Goal: Task Accomplishment & Management: Complete application form

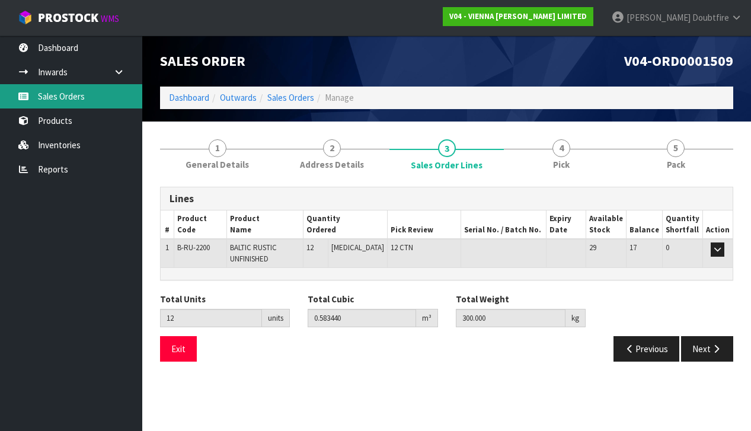
click at [62, 94] on link "Sales Orders" at bounding box center [71, 96] width 142 height 24
click at [64, 98] on link "Sales Orders" at bounding box center [71, 96] width 142 height 24
click at [68, 97] on link "Sales Orders" at bounding box center [71, 96] width 142 height 24
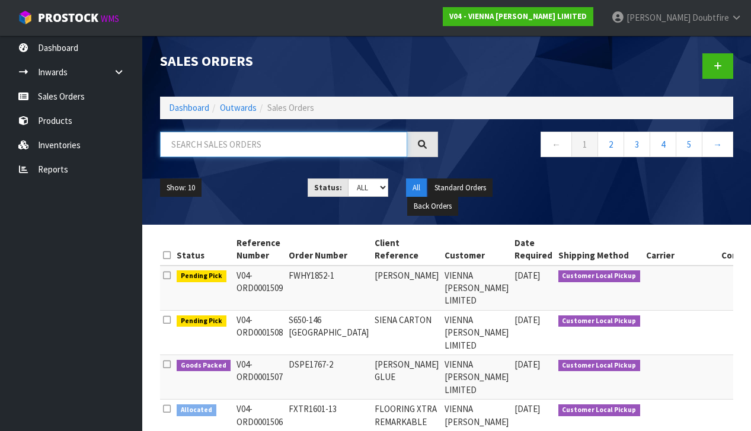
click at [184, 146] on input "text" at bounding box center [283, 144] width 247 height 25
type input "WOOD APPEAL"
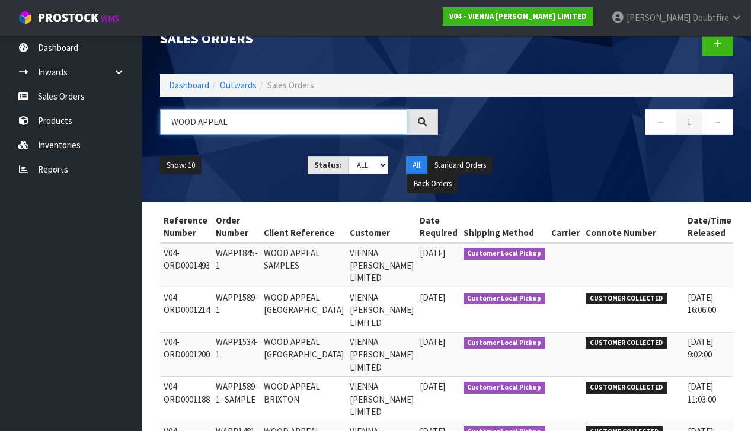
scroll to position [0, 72]
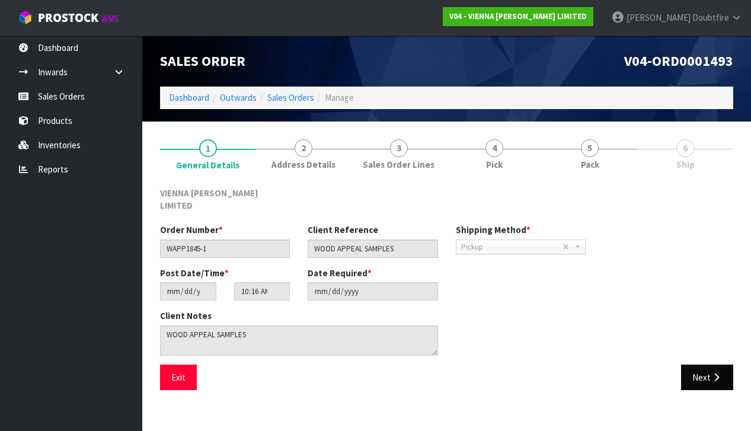
click at [702, 365] on button "Next" at bounding box center [707, 377] width 52 height 25
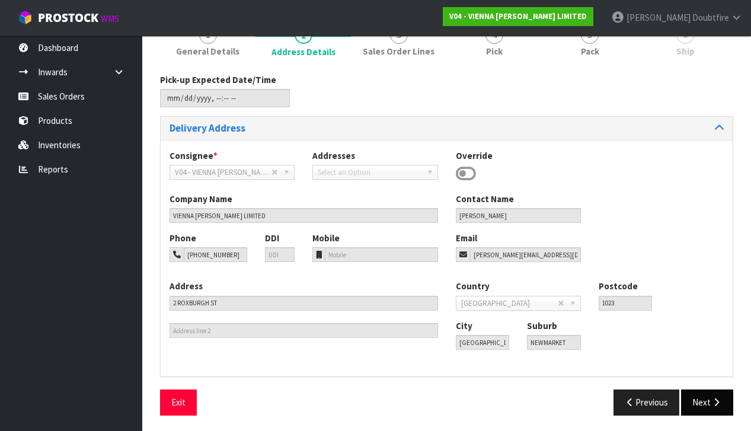
scroll to position [113, 0]
click at [714, 401] on icon "button" at bounding box center [716, 402] width 11 height 9
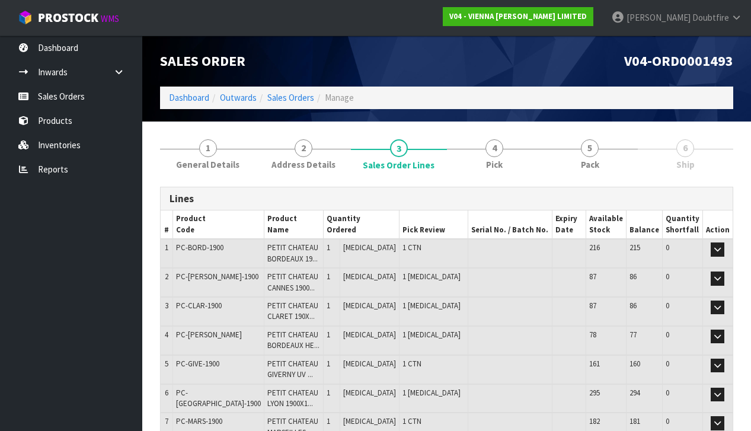
scroll to position [0, 0]
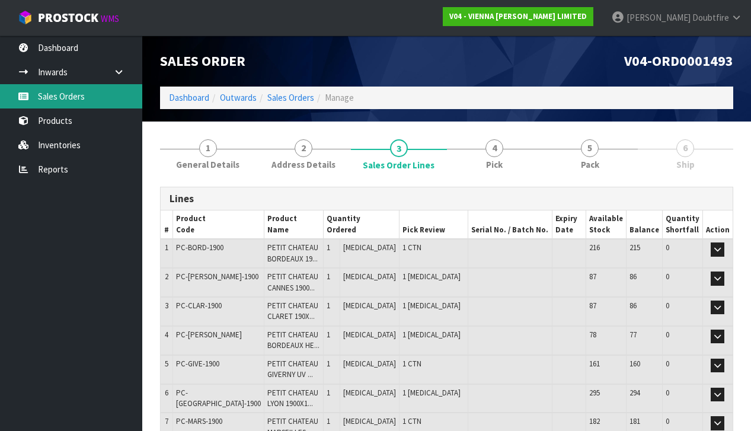
click at [62, 94] on link "Sales Orders" at bounding box center [71, 96] width 142 height 24
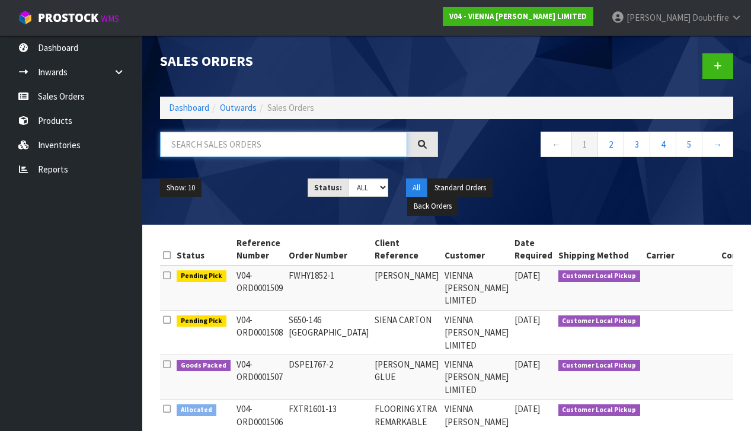
click at [196, 147] on input "text" at bounding box center [283, 144] width 247 height 25
type input "1493"
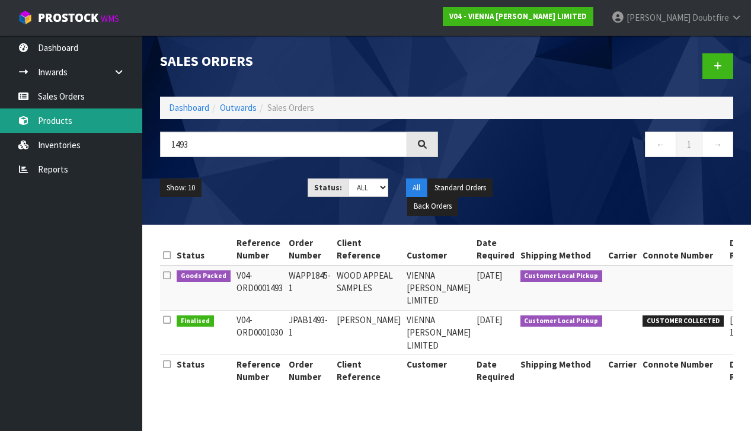
click at [55, 127] on link "Products" at bounding box center [71, 120] width 142 height 24
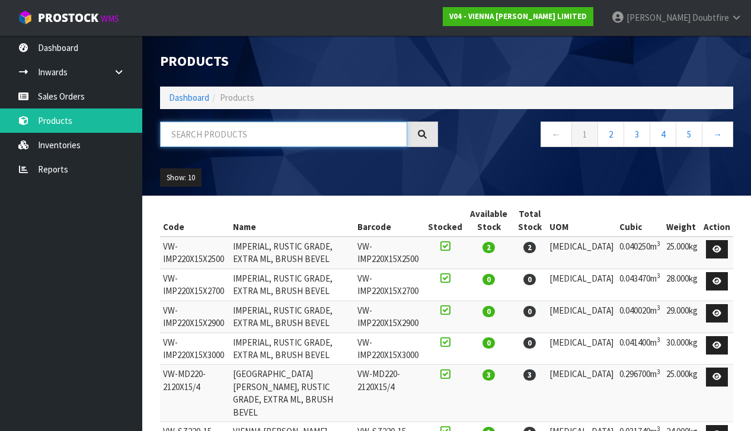
click at [194, 138] on input "text" at bounding box center [283, 134] width 247 height 25
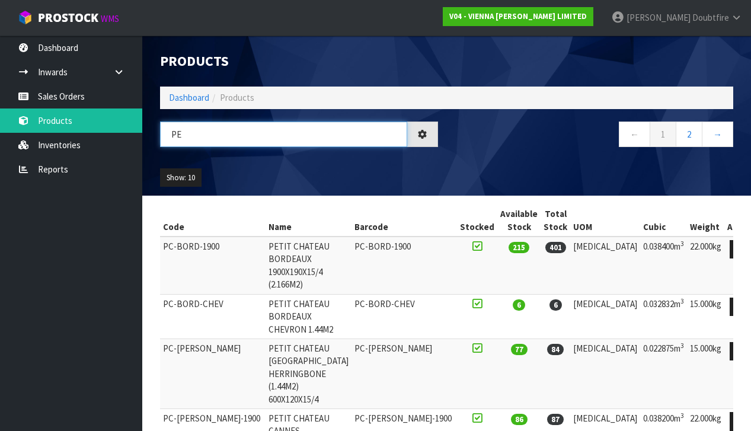
type input "P"
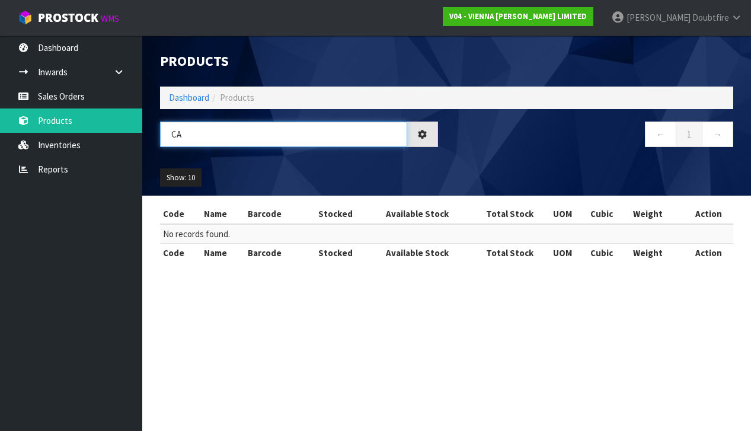
type input "C"
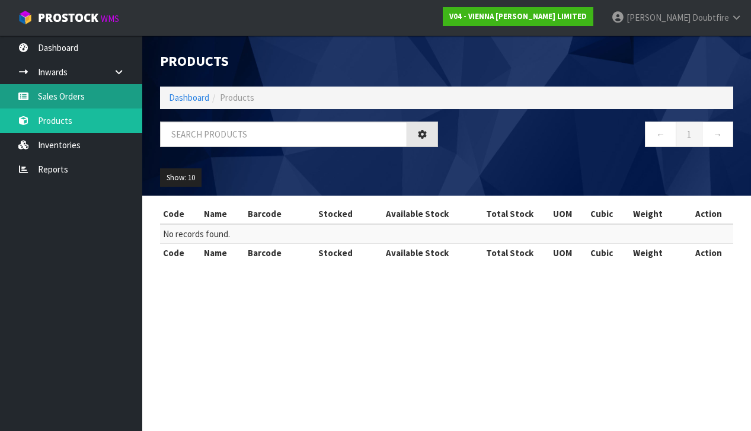
click at [82, 96] on link "Sales Orders" at bounding box center [71, 96] width 142 height 24
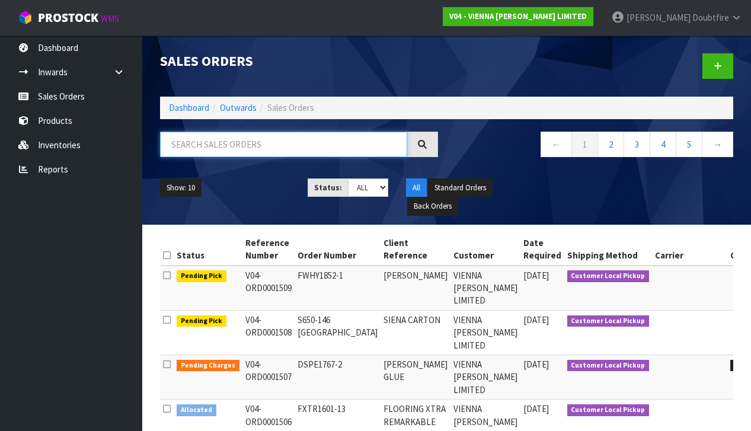
click at [195, 142] on input "text" at bounding box center [283, 144] width 247 height 25
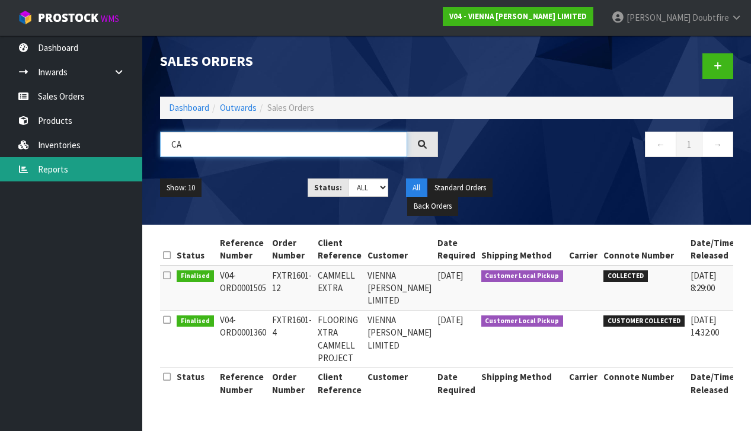
type input "C"
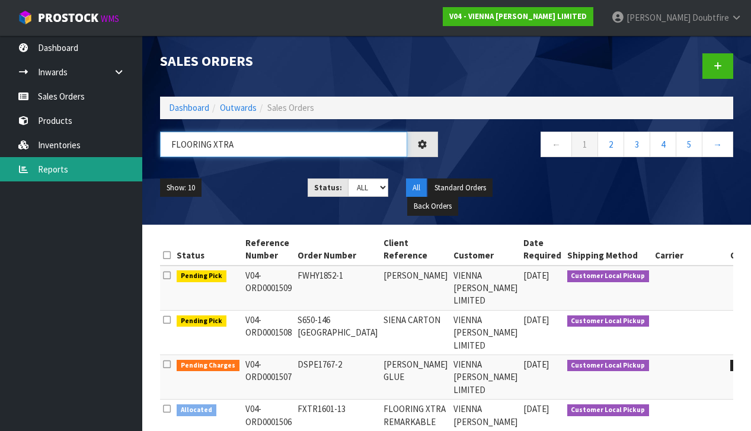
type input "FLOORING XTRA"
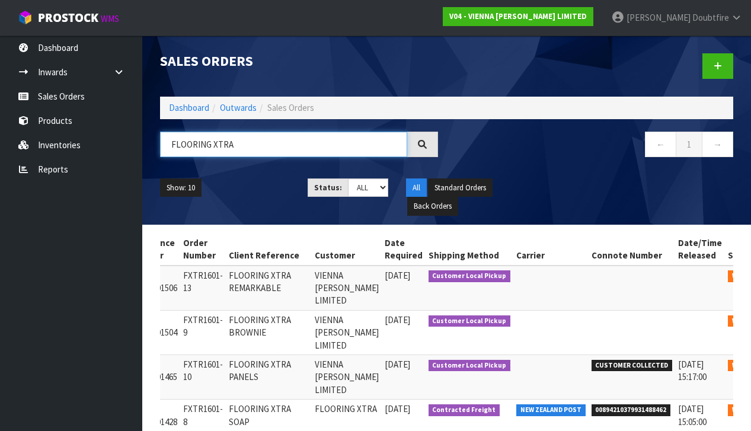
scroll to position [0, 91]
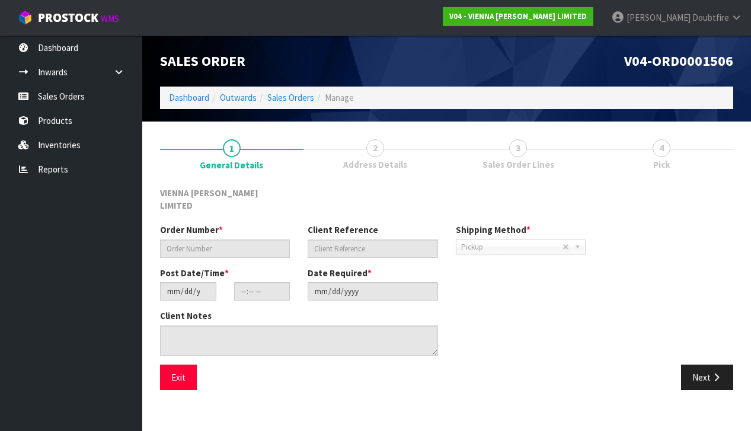
type input "FXTR1601-13"
type input "FLOORING XTRA REMARKABLE"
type input "[DATE]"
type input "14:22:00.000"
type input "[DATE]"
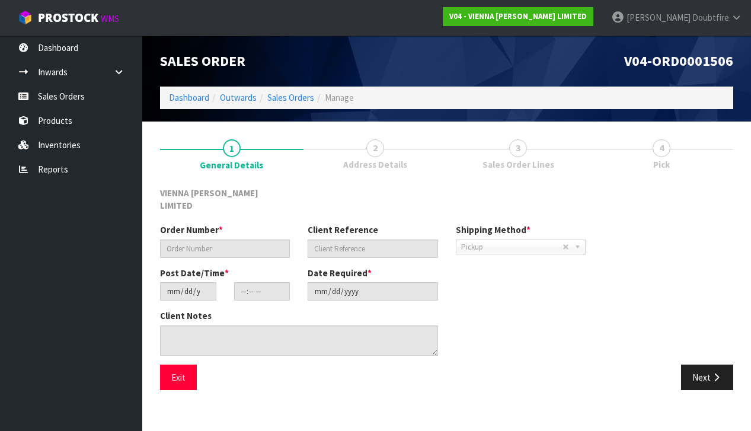
type textarea "FLOORING XTRA REMARKABLE"
click at [700, 365] on button "Next" at bounding box center [707, 377] width 52 height 25
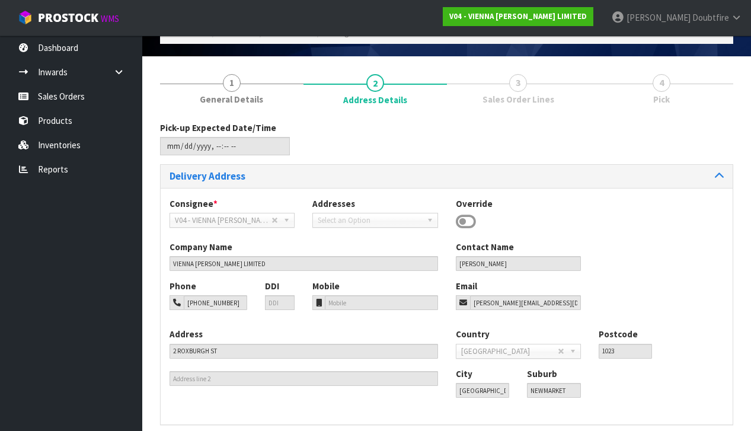
drag, startPoint x: 705, startPoint y: 396, endPoint x: 510, endPoint y: 378, distance: 195.2
